Goal: Task Accomplishment & Management: Complete application form

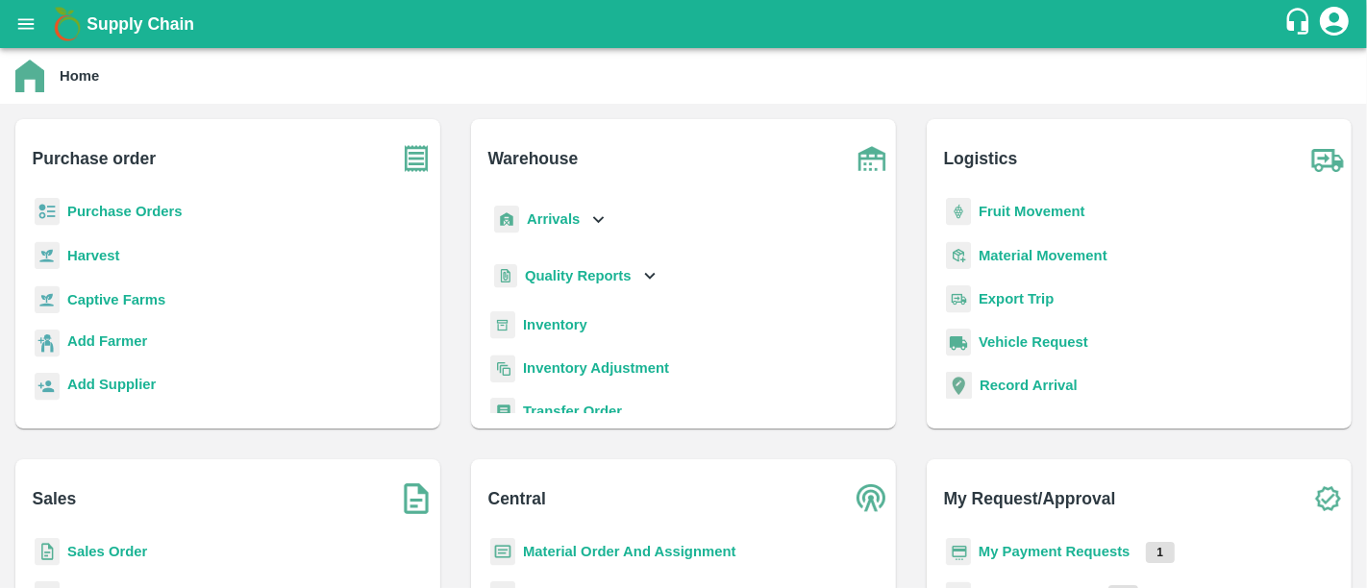
click at [371, 128] on h6 "Purchase order" at bounding box center [237, 150] width 408 height 63
click at [163, 213] on b "Purchase Orders" at bounding box center [124, 211] width 115 height 15
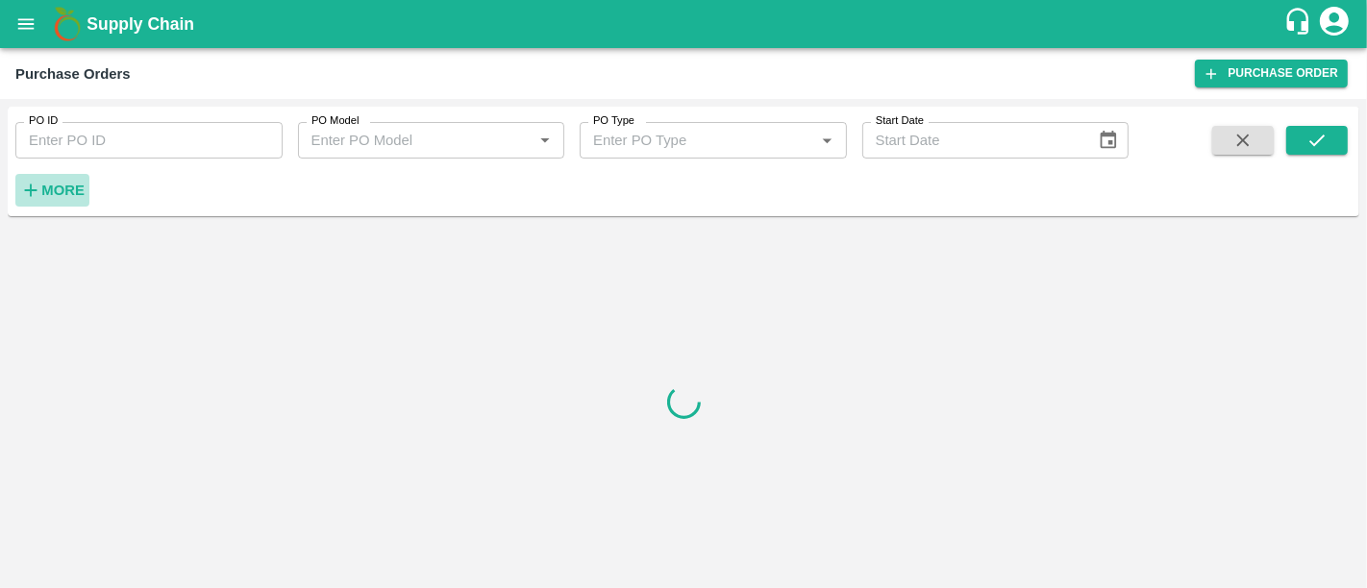
click at [38, 180] on icon "button" at bounding box center [30, 190] width 21 height 21
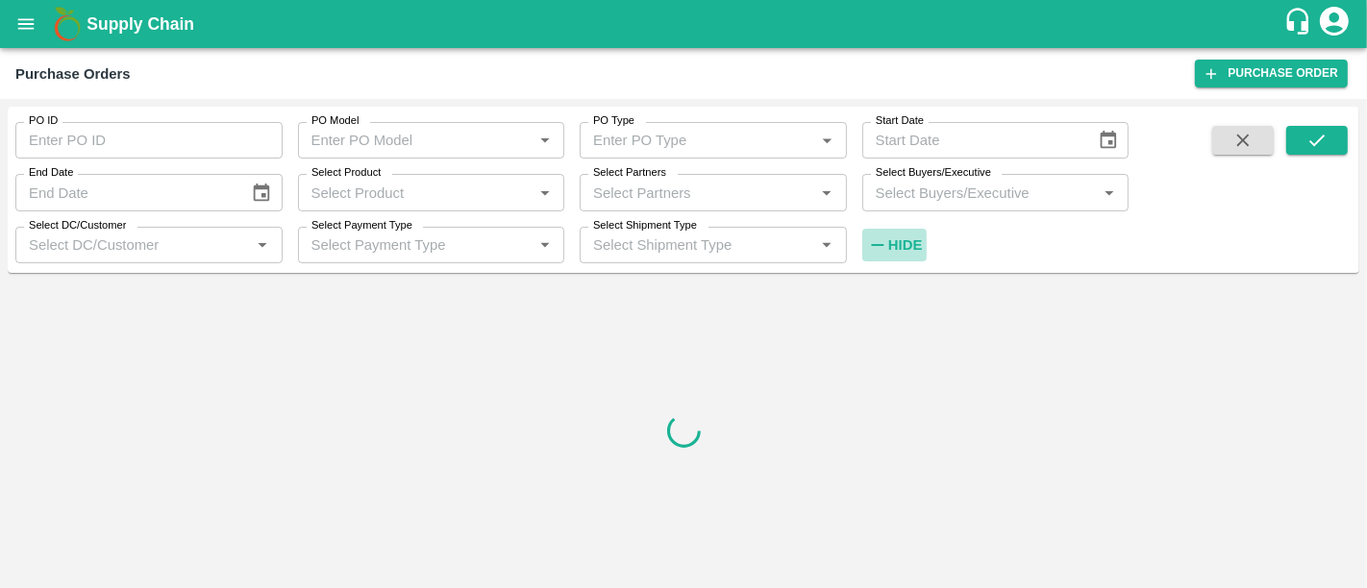
click at [895, 240] on strong "Hide" at bounding box center [906, 245] width 34 height 15
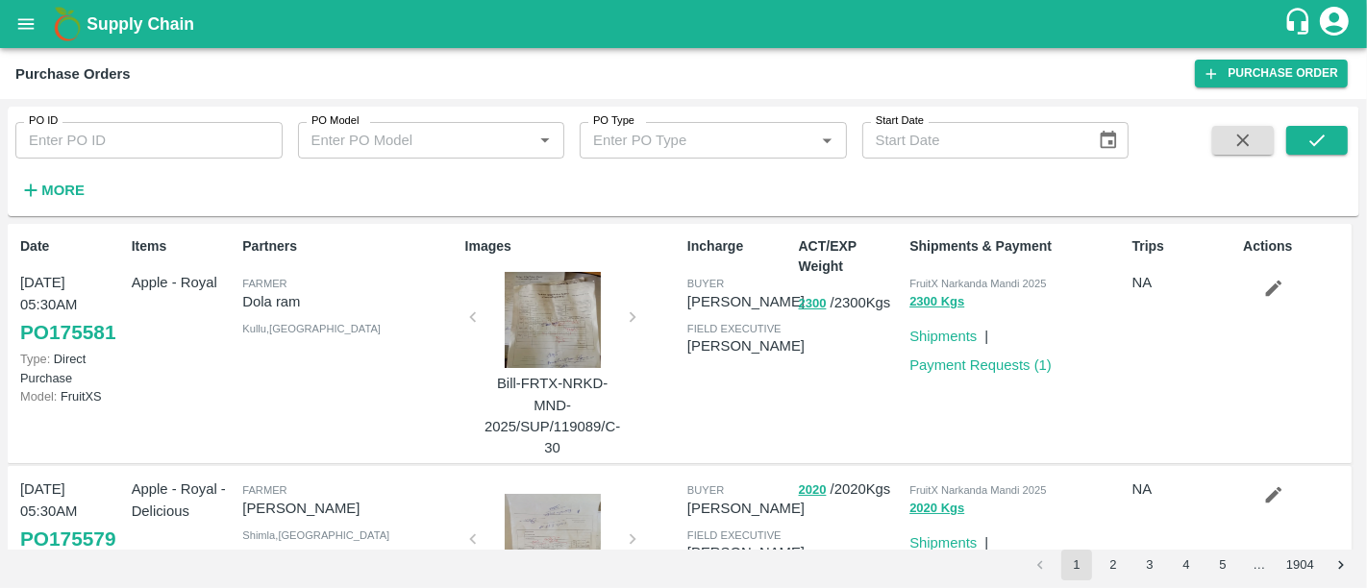
click at [61, 181] on div "More" at bounding box center [44, 183] width 89 height 48
click at [61, 181] on h6 "More" at bounding box center [62, 190] width 43 height 25
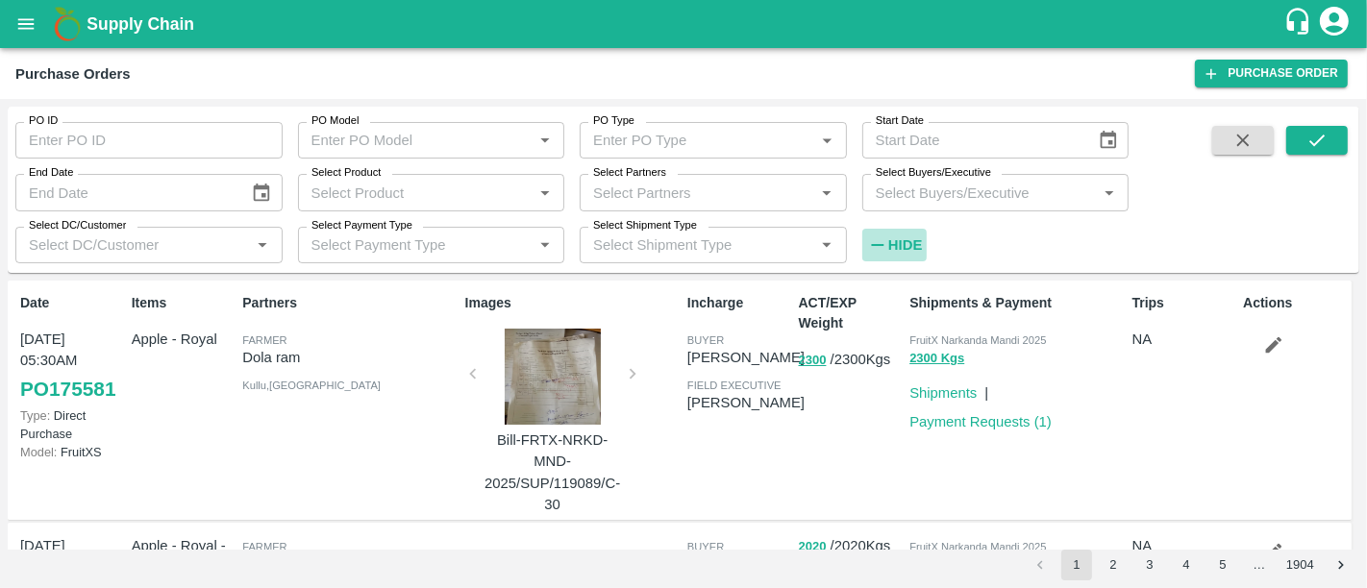
click at [867, 238] on icon "button" at bounding box center [877, 245] width 21 height 21
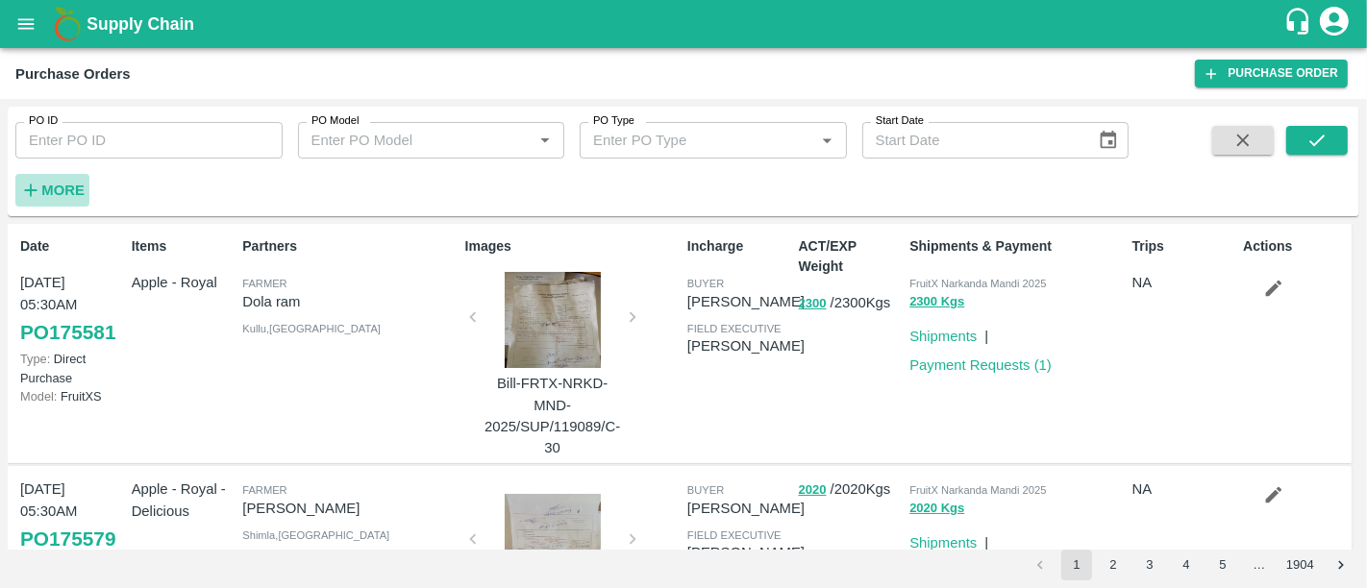
click at [31, 186] on icon "button" at bounding box center [31, 191] width 13 height 13
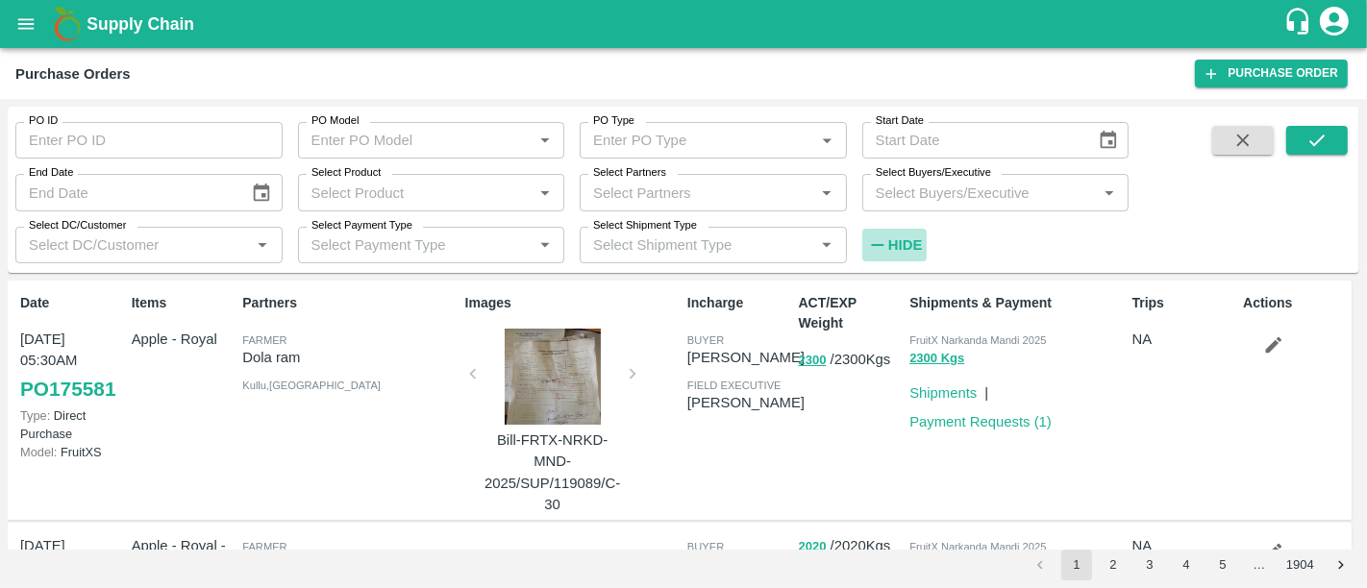
click at [909, 238] on strong "Hide" at bounding box center [906, 245] width 34 height 15
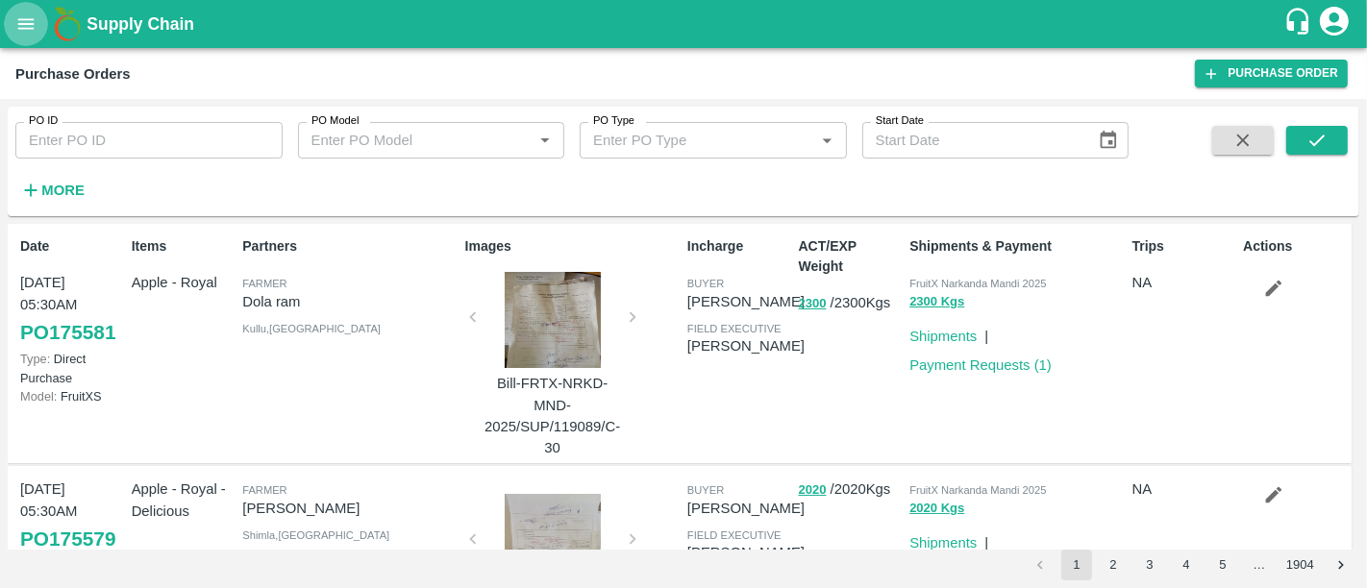
click at [32, 36] on button "open drawer" at bounding box center [26, 24] width 44 height 44
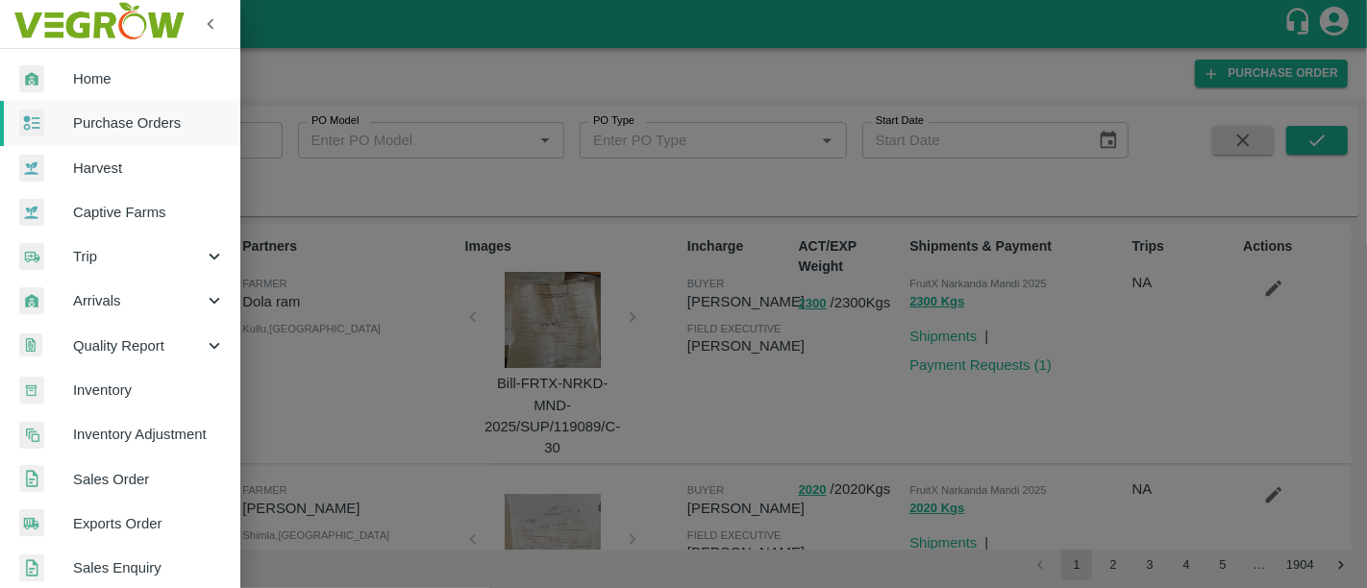
click at [497, 102] on div at bounding box center [683, 294] width 1367 height 588
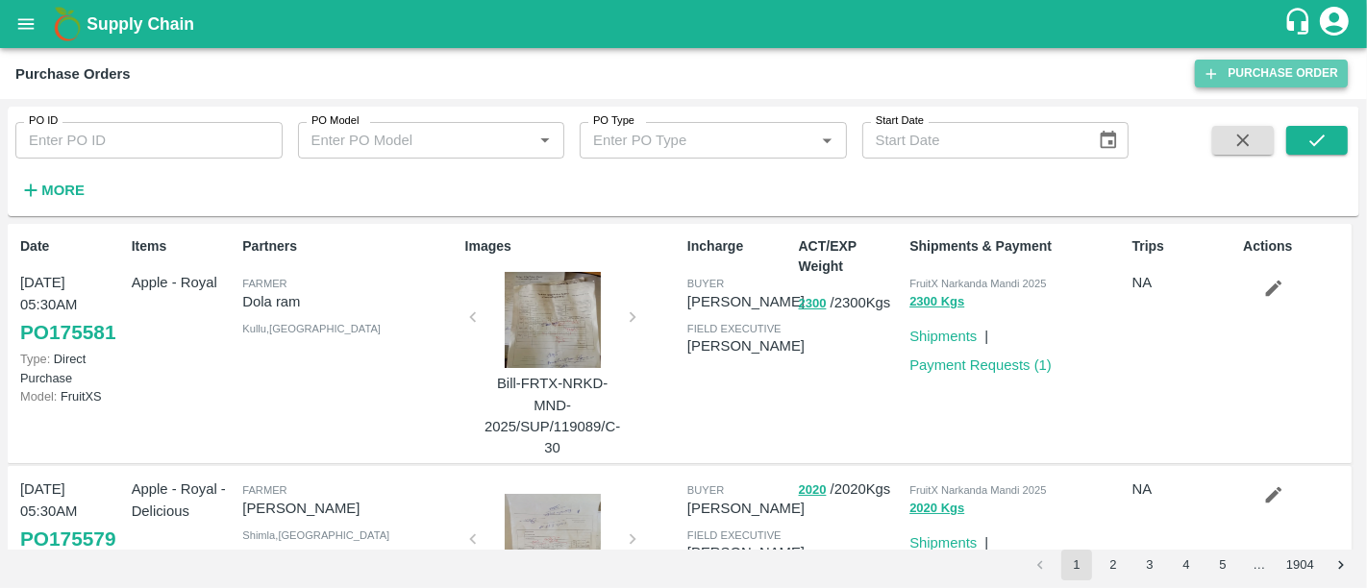
click at [1341, 65] on link "Purchase Order" at bounding box center [1271, 74] width 153 height 28
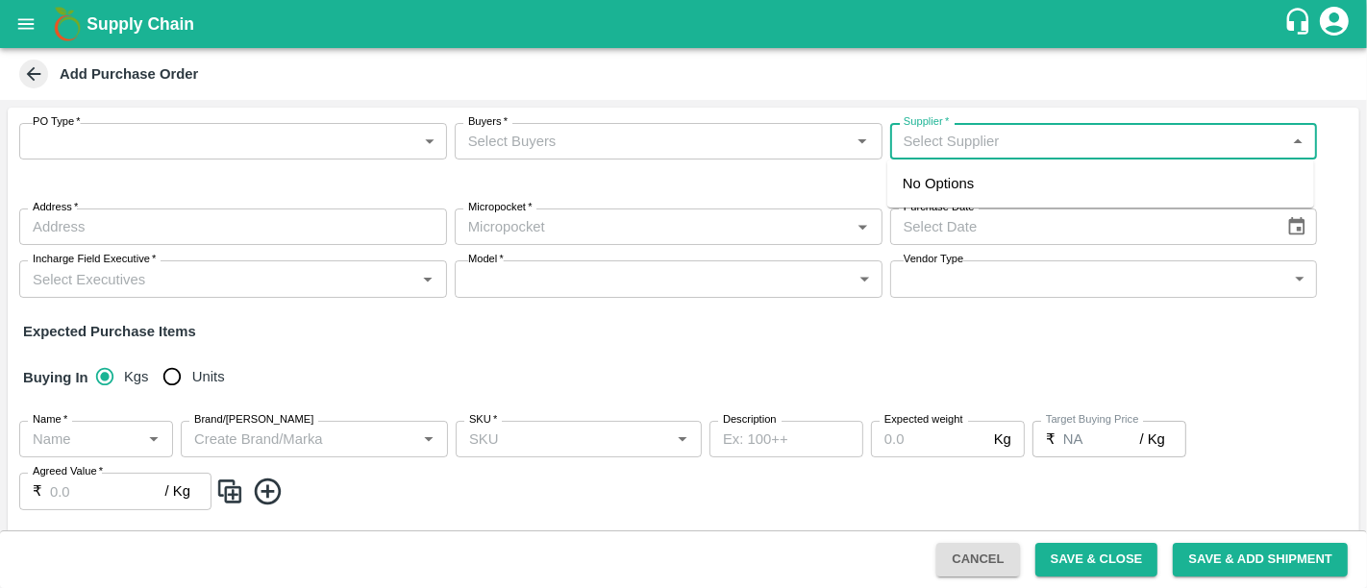
click at [964, 144] on input "Supplier   *" at bounding box center [1088, 141] width 385 height 25
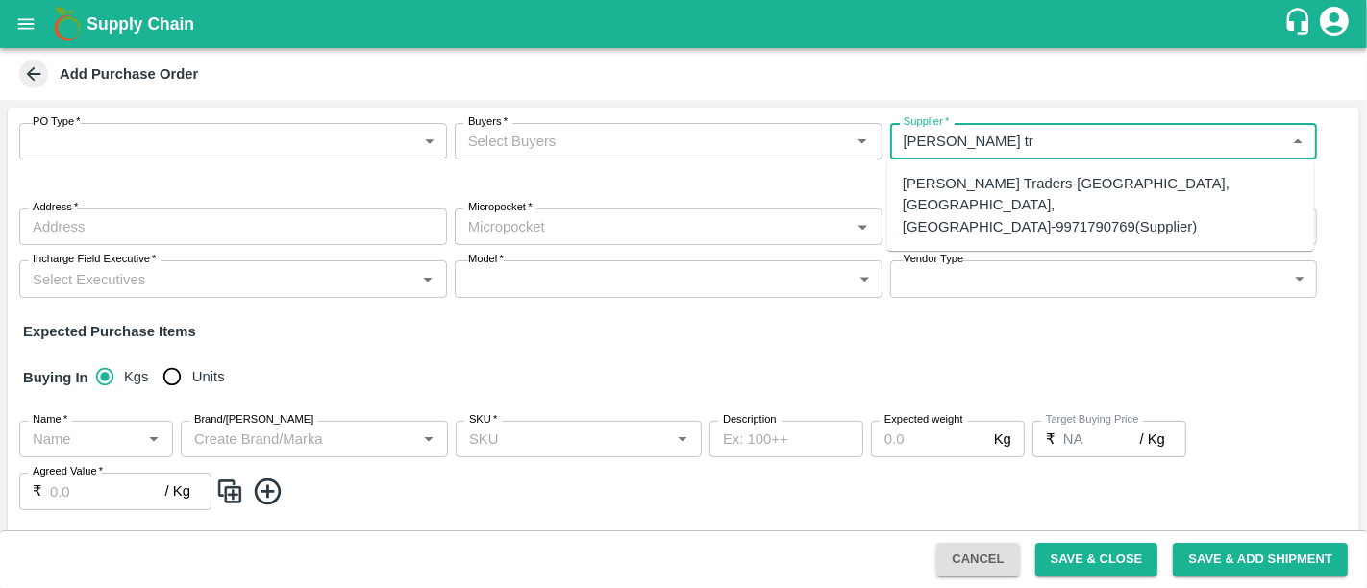
click at [1012, 218] on div "Ayan Traders-New Fruit Market, Azadpur, Mutiny Memorial, Azadpur, Delhi, 110088…" at bounding box center [1101, 205] width 396 height 64
type input "Ayan Traders-New Fruit Market, Azadpur, Mutiny Memorial, Azadpur, Delhi, 110088…"
type input "New Fruit Market, Azadpur, Mutiny Memorial, Azadpur, Delhi, 110088, North West …"
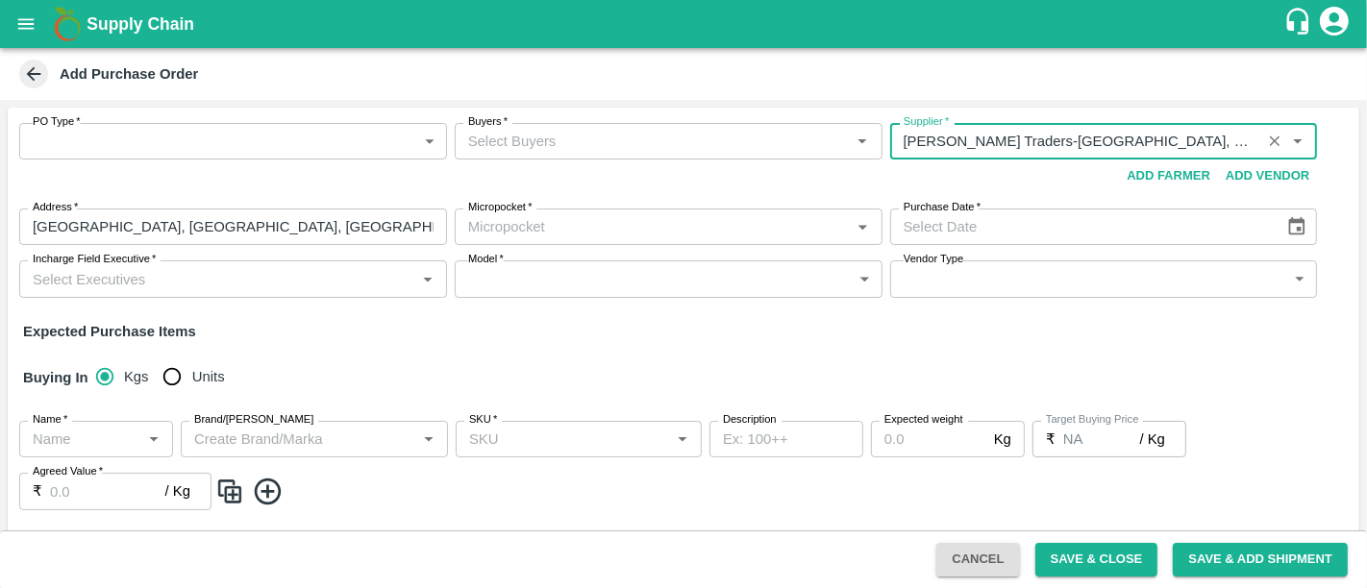
type input "Ayan Traders-New Fruit Market, Azadpur, Mutiny Memorial, Azadpur, Delhi, 110088…"
click at [581, 149] on input "Buyers   *" at bounding box center [653, 141] width 385 height 25
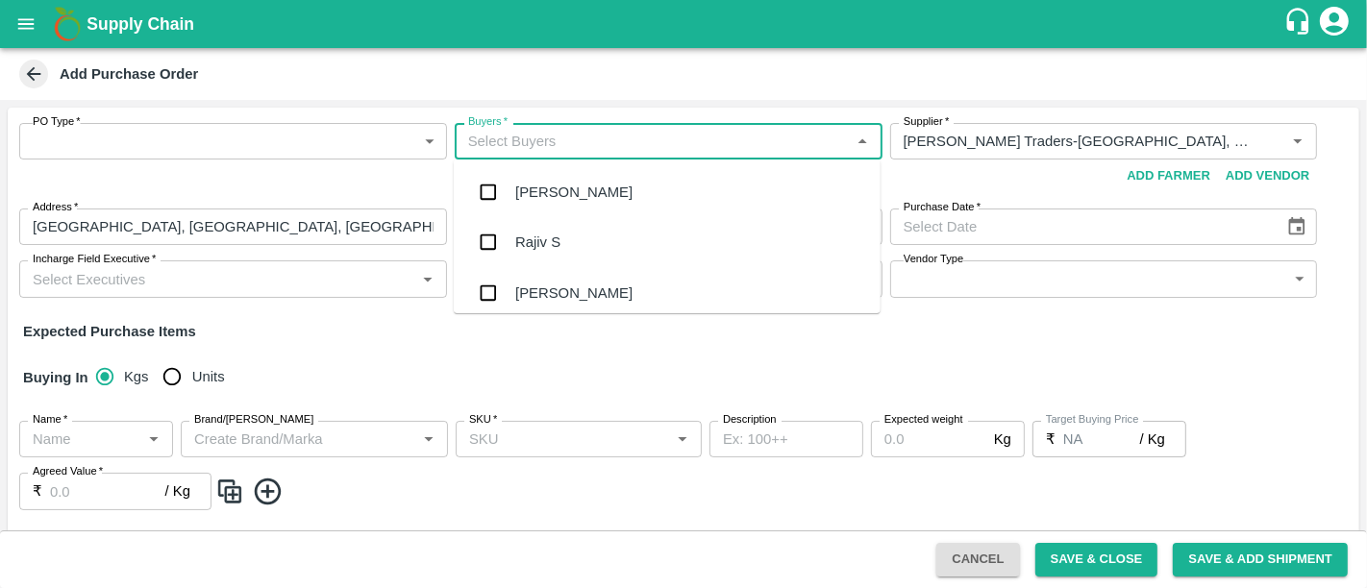
click at [532, 81] on div "Add Purchase Order" at bounding box center [681, 74] width 1333 height 29
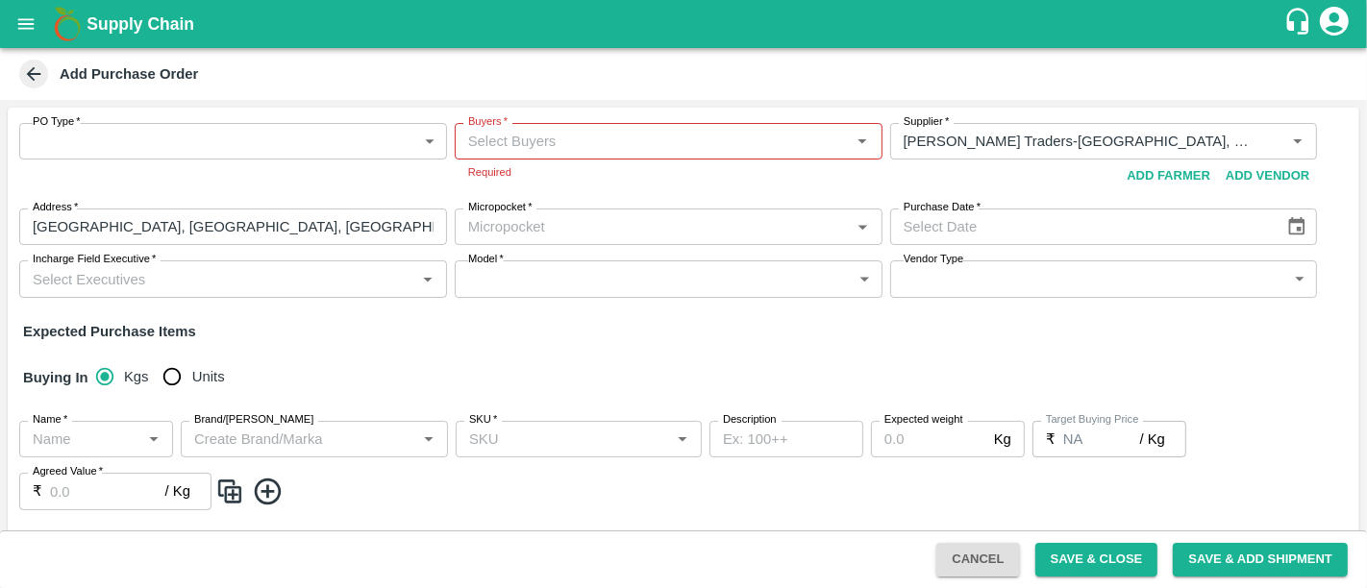
click at [997, 562] on button "Cancel" at bounding box center [978, 560] width 83 height 34
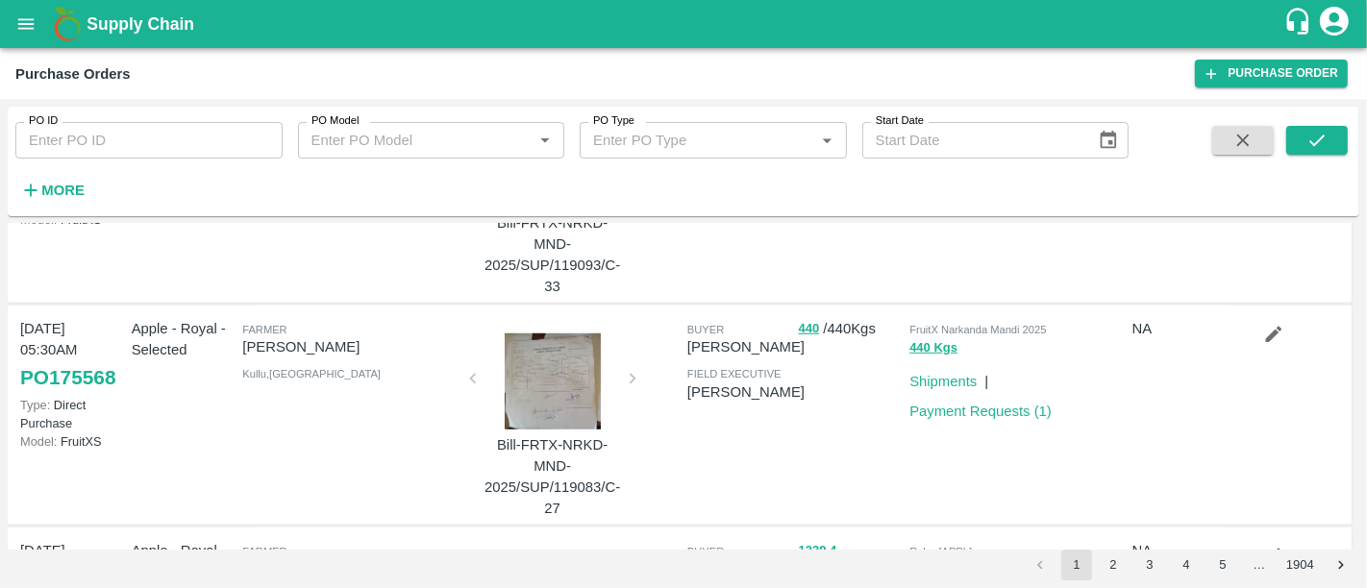
scroll to position [1234, 0]
